Goal: Task Accomplishment & Management: Manage account settings

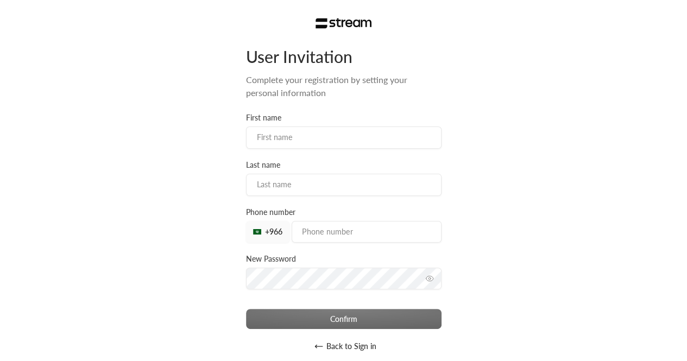
scroll to position [51, 0]
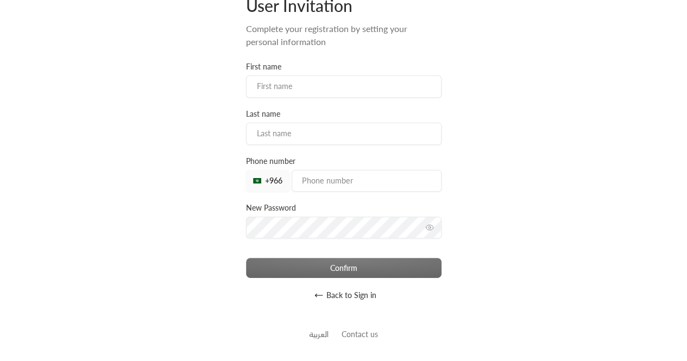
click at [348, 289] on button "Back to Sign in" at bounding box center [343, 296] width 195 height 22
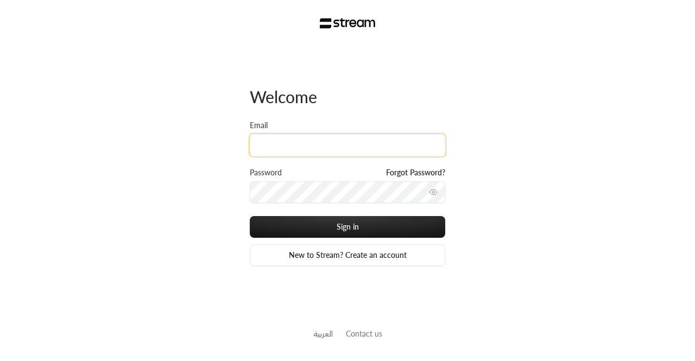
click at [293, 147] on input "Email" at bounding box center [347, 145] width 195 height 22
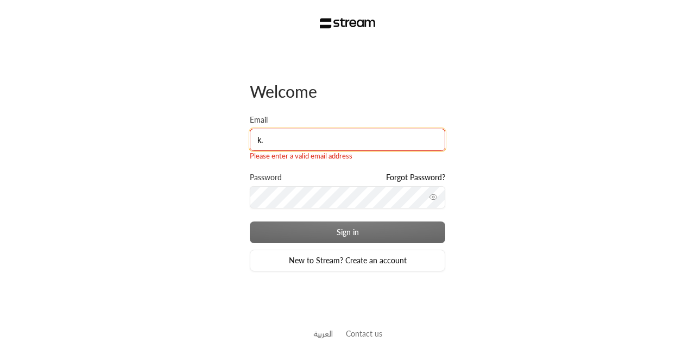
type input "[PERSON_NAME][EMAIL_ADDRESS][DOMAIN_NAME]"
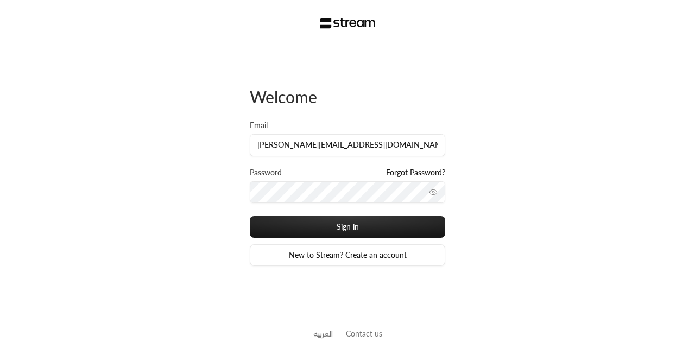
click at [349, 180] on div "Password Forgot Password?" at bounding box center [347, 174] width 195 height 14
click at [250, 216] on button "Sign in" at bounding box center [347, 227] width 195 height 22
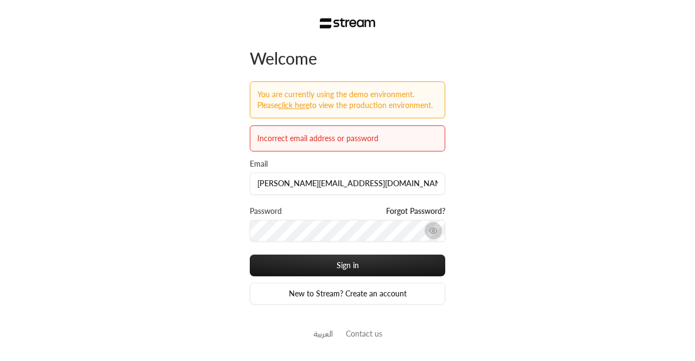
click at [432, 230] on circle "toggle password visibility" at bounding box center [433, 231] width 2 height 2
click at [250, 255] on button "Sign in" at bounding box center [347, 266] width 195 height 22
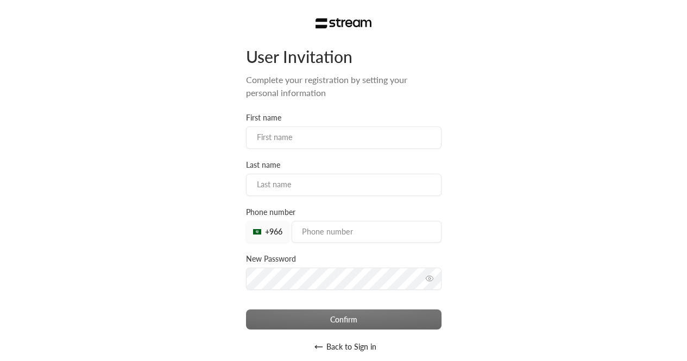
type input "[PERSON_NAME]"
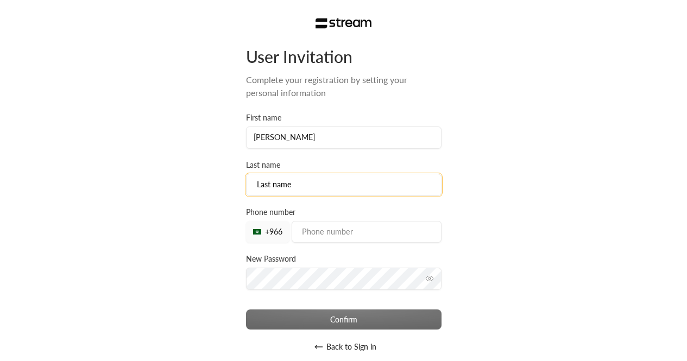
type input "ABURASHID"
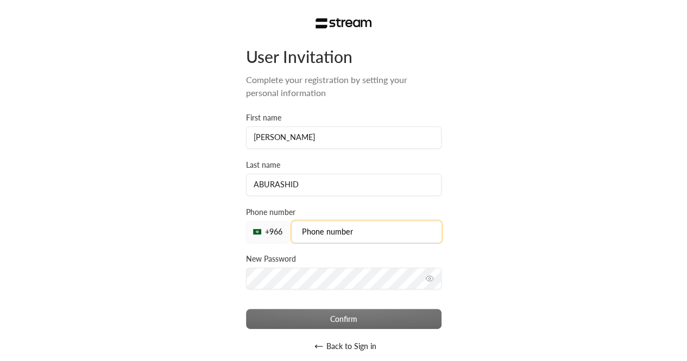
click at [366, 230] on input "tel" at bounding box center [367, 232] width 150 height 22
type input "581881851"
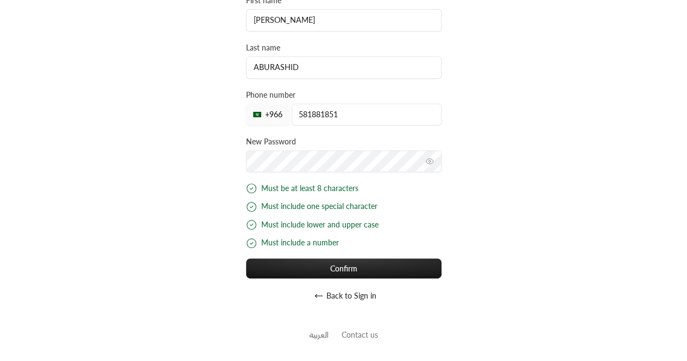
click at [288, 279] on div "Back to Sign in" at bounding box center [343, 293] width 195 height 28
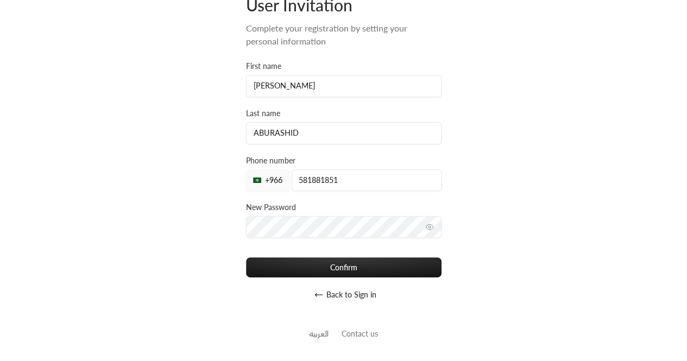
scroll to position [51, 0]
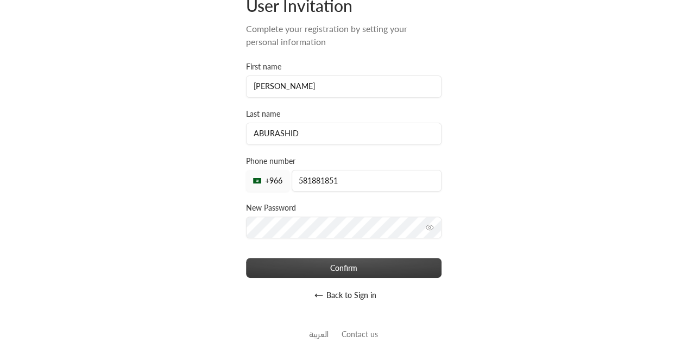
click at [283, 274] on button "Confirm" at bounding box center [343, 268] width 195 height 20
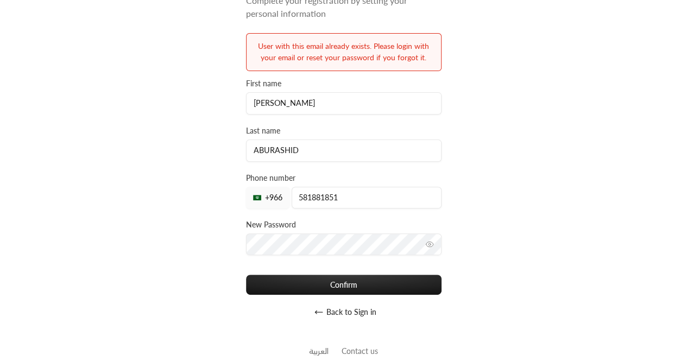
scroll to position [91, 0]
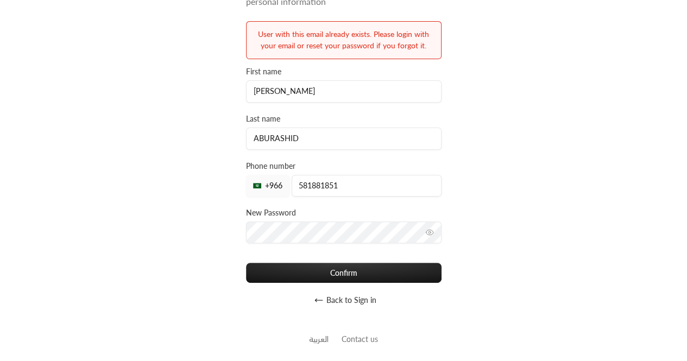
click at [347, 301] on button "Back to Sign in" at bounding box center [343, 300] width 195 height 22
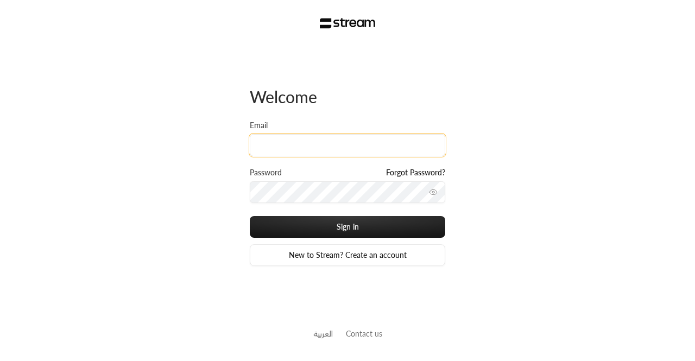
click at [288, 153] on input "Email" at bounding box center [347, 145] width 195 height 22
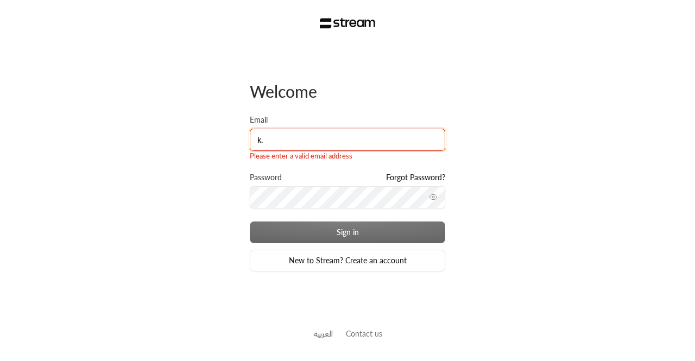
type input "[PERSON_NAME][EMAIL_ADDRESS][DOMAIN_NAME]"
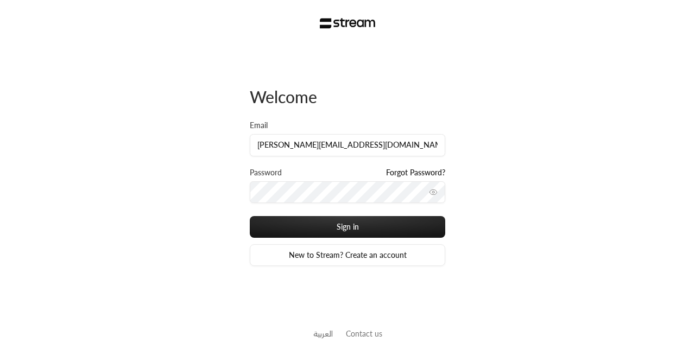
click at [414, 170] on link "Forgot Password?" at bounding box center [415, 172] width 59 height 11
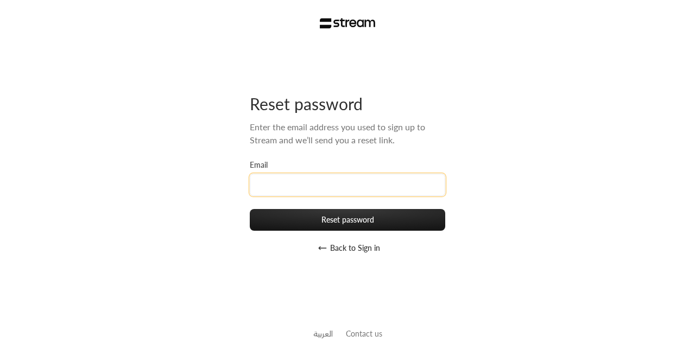
click at [331, 180] on input "Email" at bounding box center [347, 185] width 195 height 22
type input "[PERSON_NAME][EMAIL_ADDRESS][DOMAIN_NAME]"
click at [250, 209] on button "Reset password" at bounding box center [347, 220] width 195 height 22
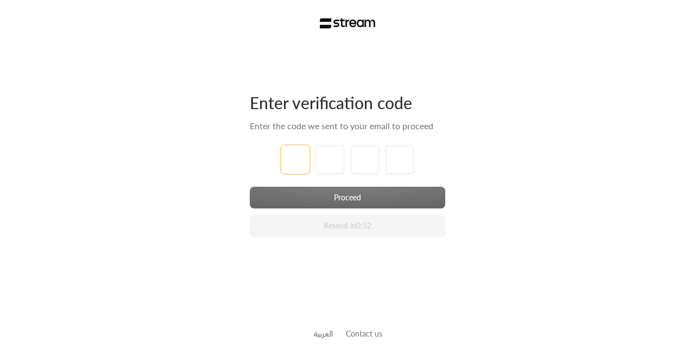
type input "1"
type input "2"
type input "3"
type input "4"
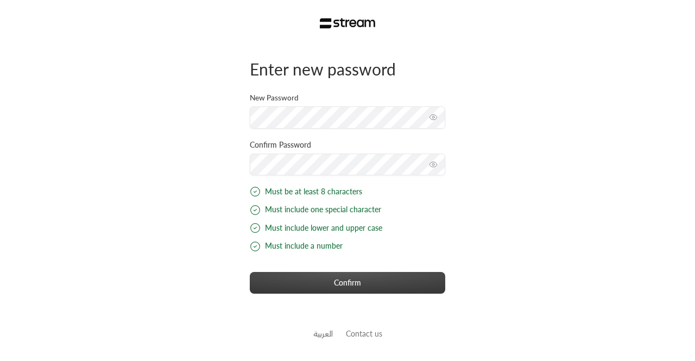
click at [319, 284] on button "Confirm" at bounding box center [347, 283] width 195 height 22
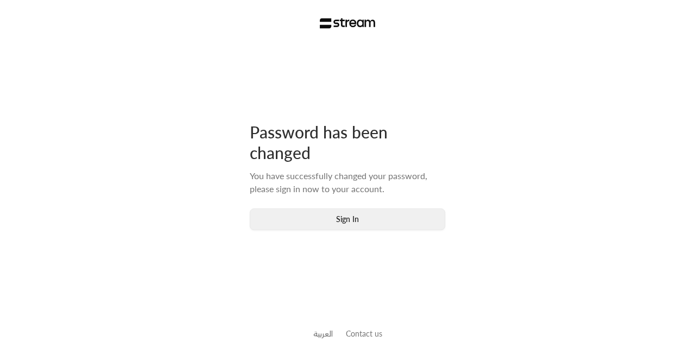
click at [322, 217] on button "Sign In" at bounding box center [347, 220] width 195 height 22
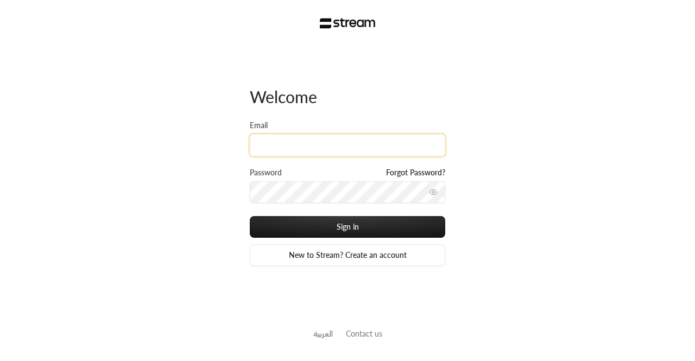
click at [280, 147] on input "Email" at bounding box center [347, 145] width 195 height 22
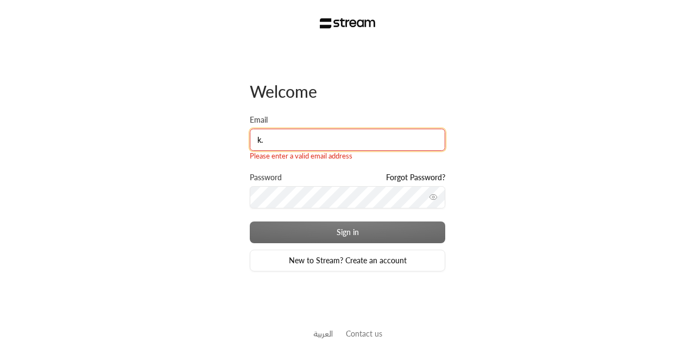
click at [281, 140] on input "k." at bounding box center [347, 140] width 195 height 22
click at [319, 151] on div "Please enter a valid email address" at bounding box center [347, 156] width 195 height 11
click at [314, 137] on input "k." at bounding box center [347, 140] width 195 height 22
type input "[PERSON_NAME][EMAIL_ADDRESS][DOMAIN_NAME]"
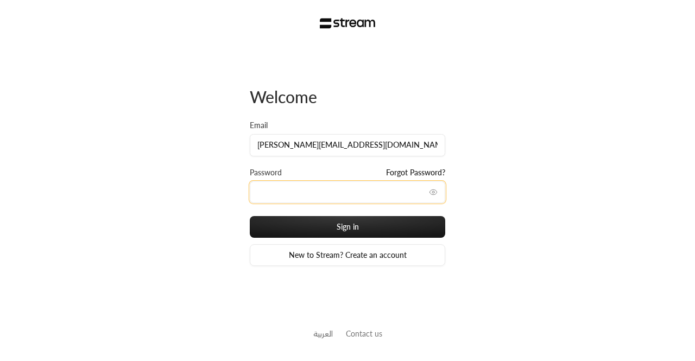
click at [250, 216] on button "Sign in" at bounding box center [347, 227] width 195 height 22
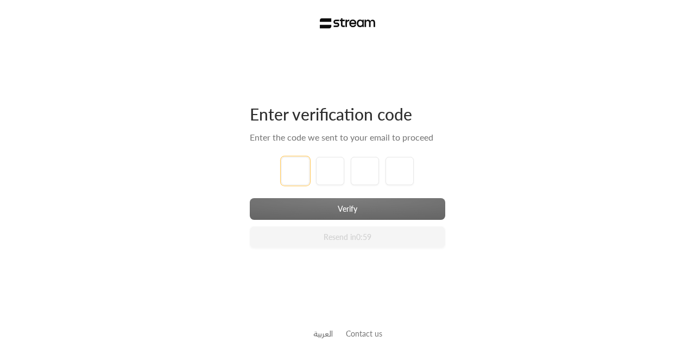
click at [304, 175] on input "tel" at bounding box center [295, 171] width 28 height 28
type input "1"
type input "2"
type input "3"
type input "4"
